Goal: Information Seeking & Learning: Learn about a topic

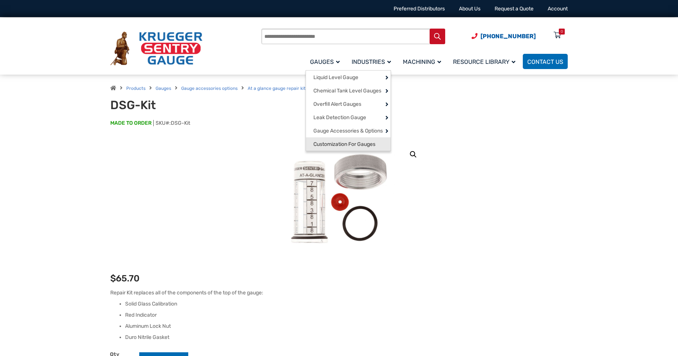
click at [345, 148] on span "Customization For Gauges" at bounding box center [344, 144] width 62 height 7
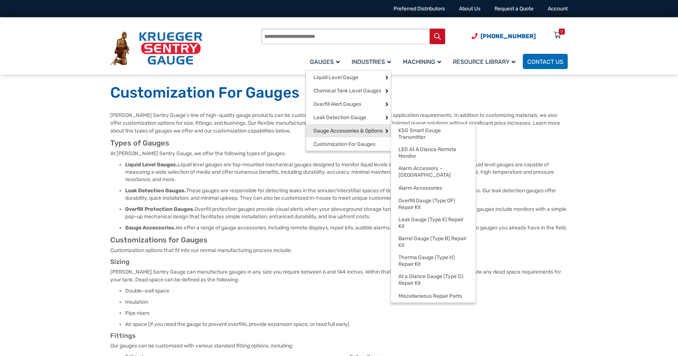
click at [331, 130] on span "Gauge Accessories & Options" at bounding box center [347, 131] width 69 height 7
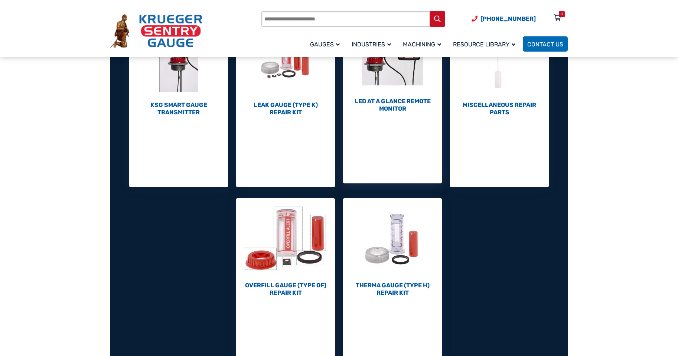
scroll to position [446, 0]
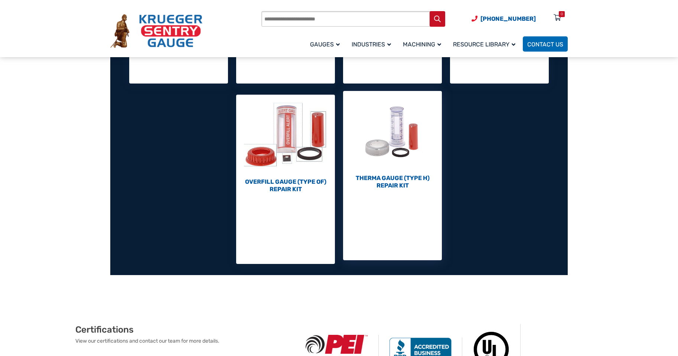
click at [387, 187] on h2 "Therma Gauge (Type H) Repair Kit (10)" at bounding box center [392, 182] width 99 height 15
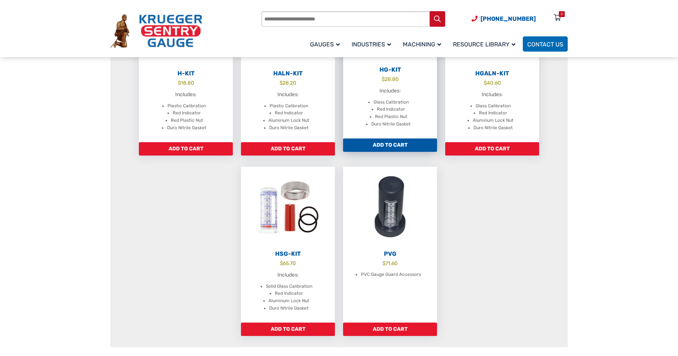
scroll to position [371, 0]
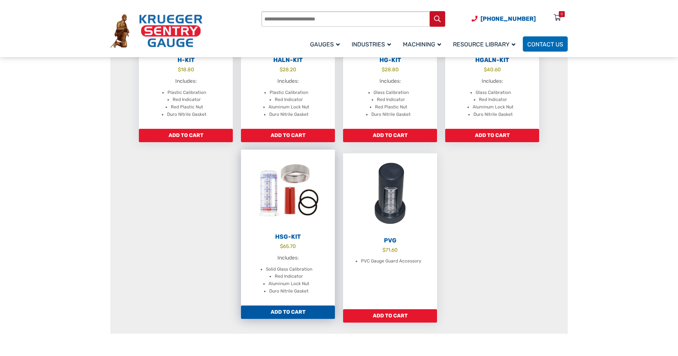
click at [272, 204] on img at bounding box center [288, 191] width 94 height 82
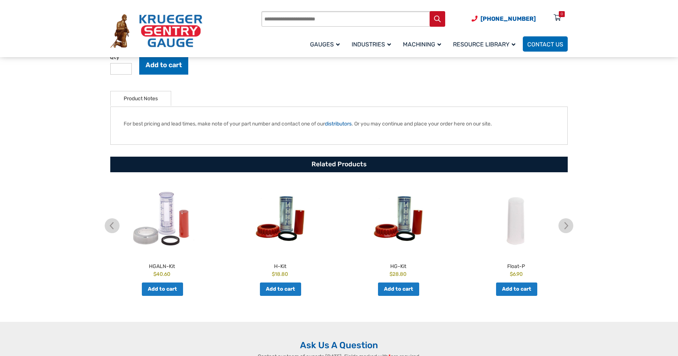
scroll to position [334, 0]
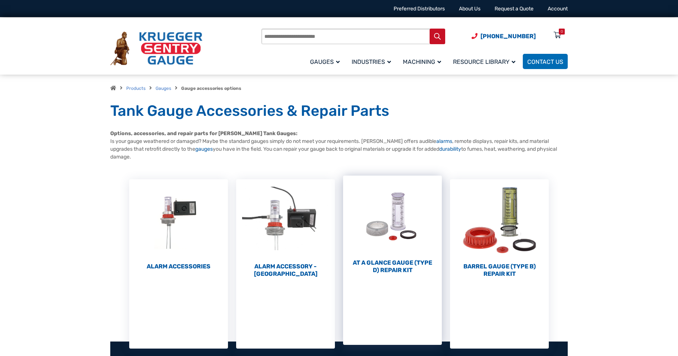
click at [383, 270] on h2 "At a Glance Gauge (Type D) Repair Kit (10)" at bounding box center [392, 266] width 99 height 15
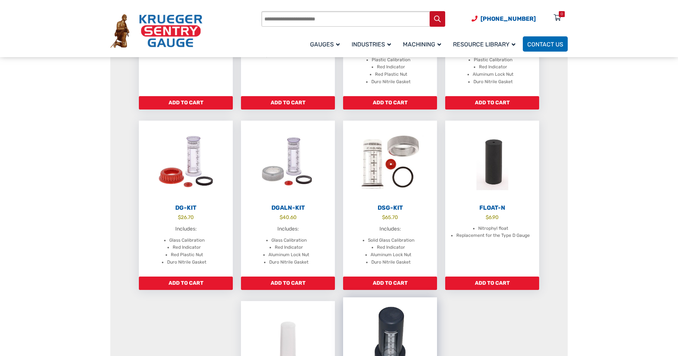
scroll to position [223, 0]
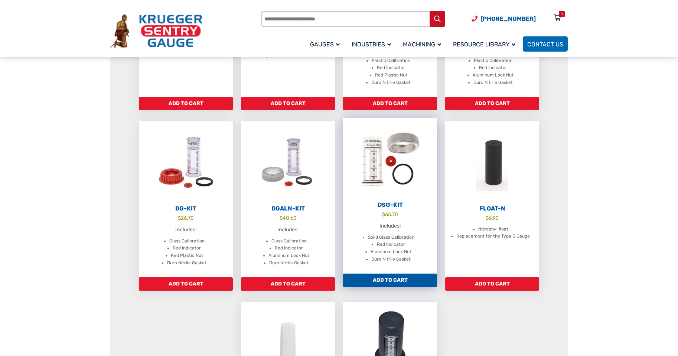
click at [378, 170] on img at bounding box center [390, 159] width 94 height 82
